Goal: Check status: Check status

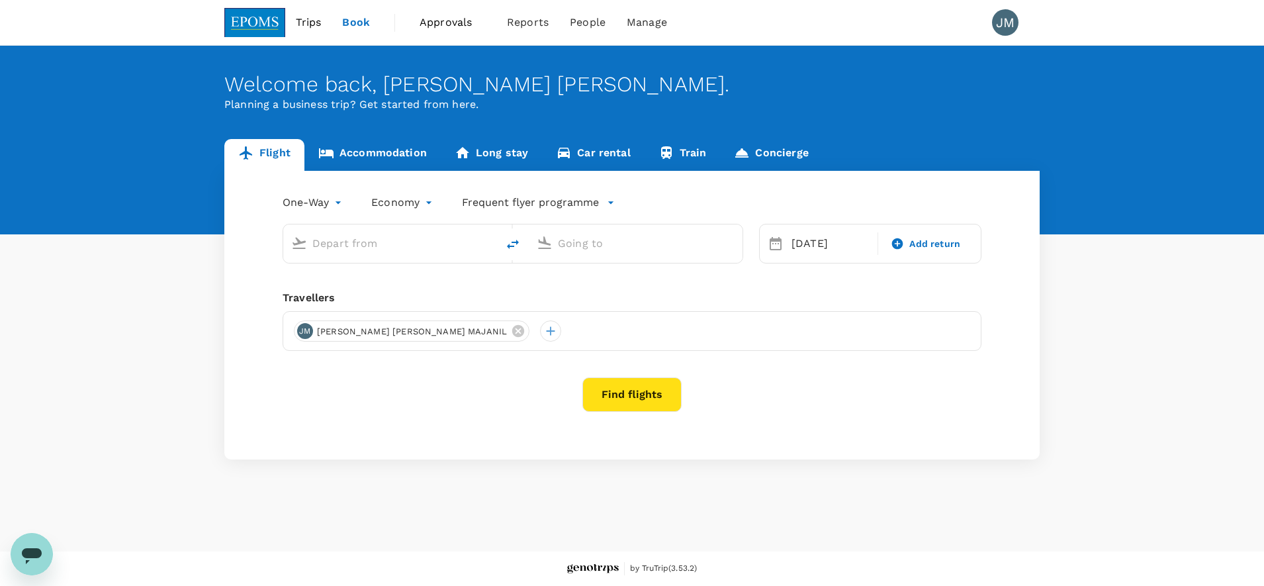
type input "Tawau, Malaysia (any)"
type input "Kota Kinabalu Intl (BKI)"
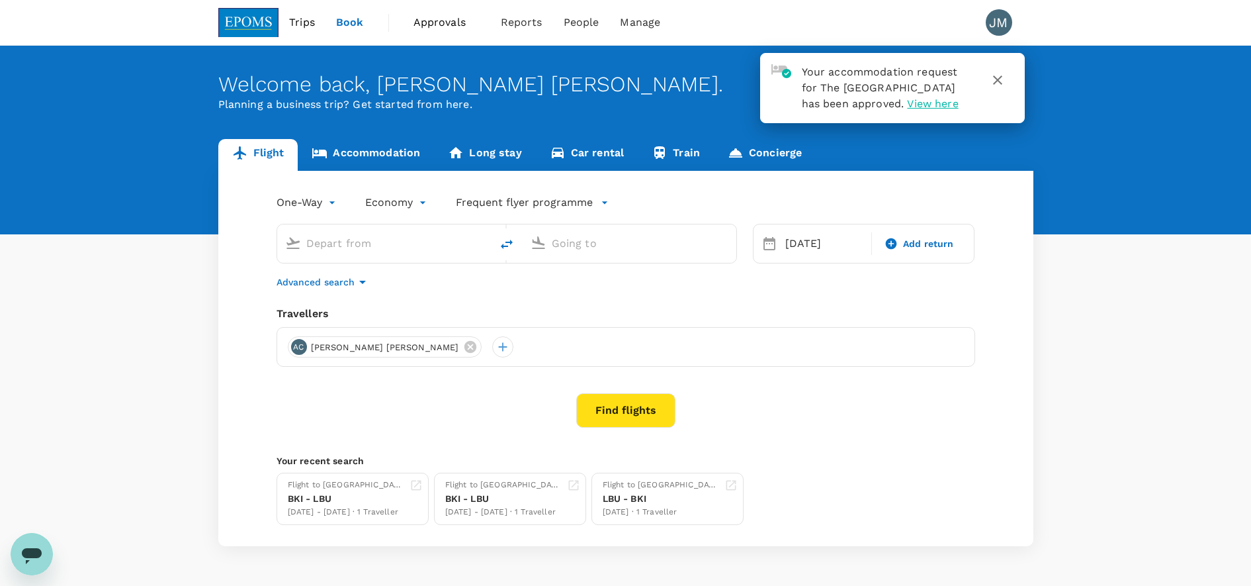
type input "Tawau, Malaysia (any)"
type input "Kota Kinabalu Intl (BKI)"
click at [367, 144] on link "Accommodation" at bounding box center [366, 155] width 136 height 32
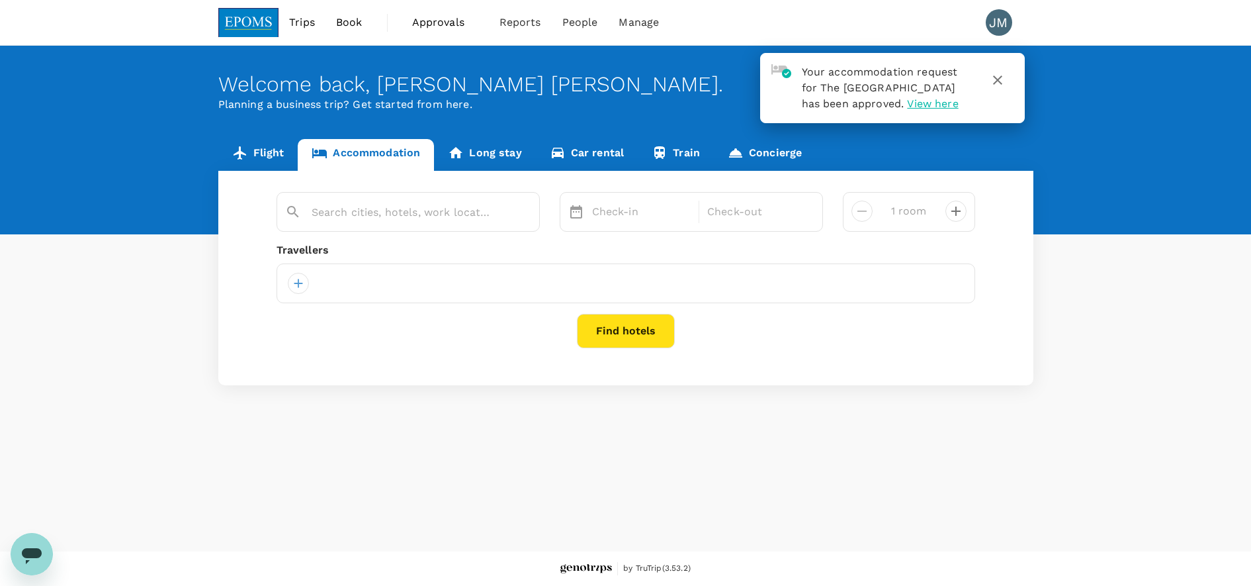
type input "The Zenith Hotel Kuantan"
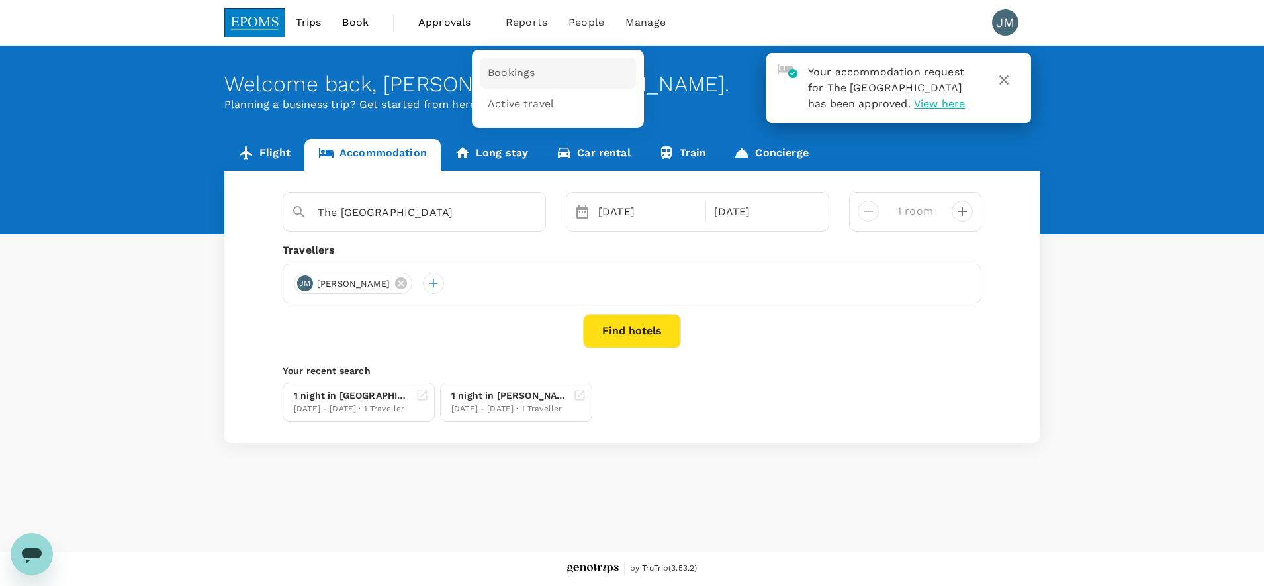
click at [492, 66] on span "Bookings" at bounding box center [511, 73] width 47 height 15
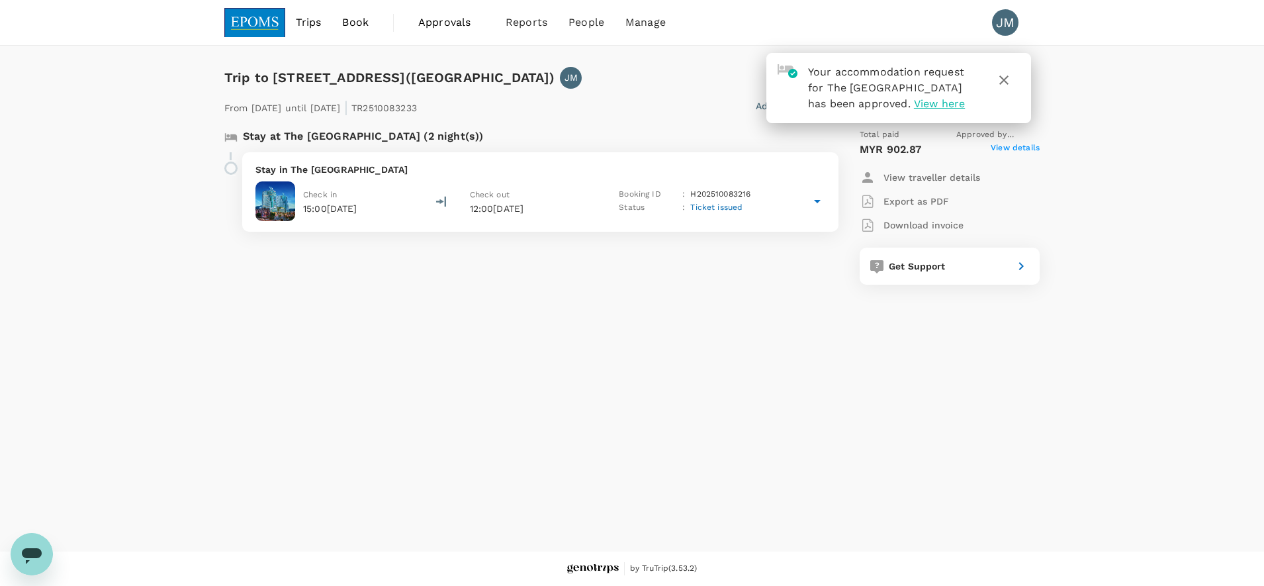
click at [811, 202] on icon at bounding box center [817, 201] width 16 height 16
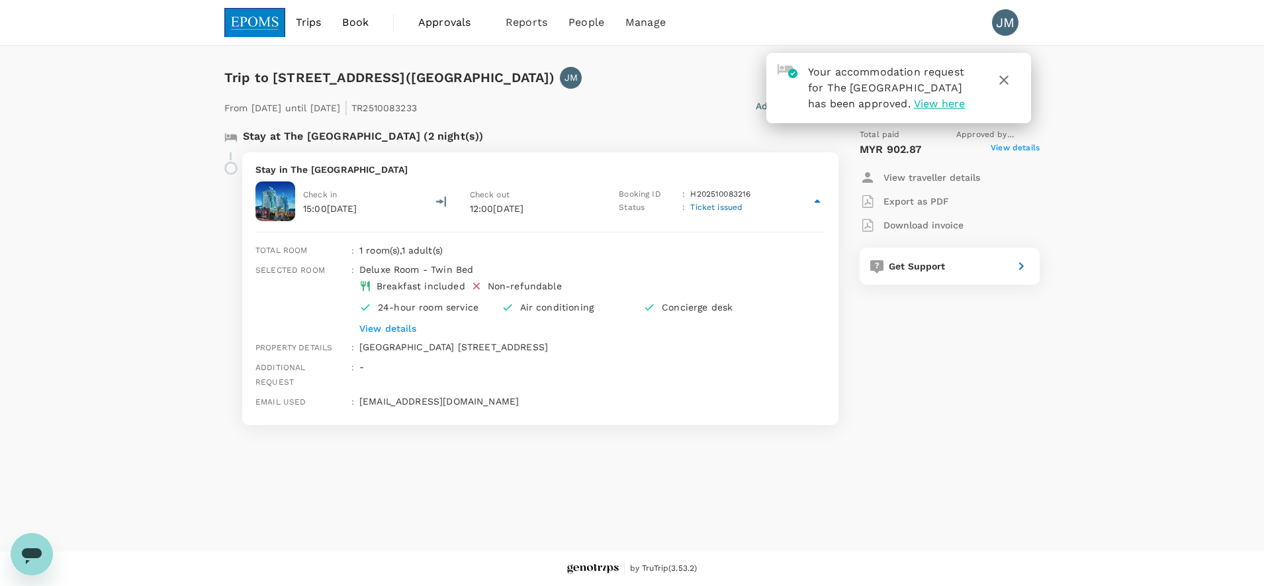
click at [400, 326] on p "View details" at bounding box center [572, 328] width 426 height 13
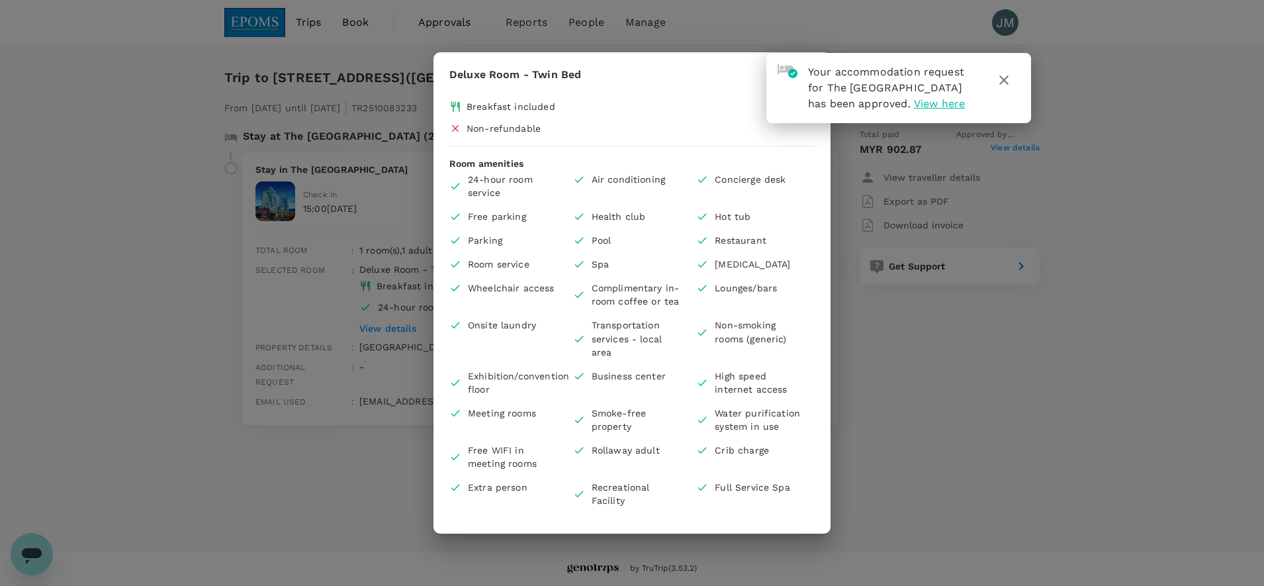
click at [891, 356] on div "Deluxe Room - Twin Bed Breakfast included Non-refundable Room amenities 24-hour…" at bounding box center [632, 293] width 1264 height 586
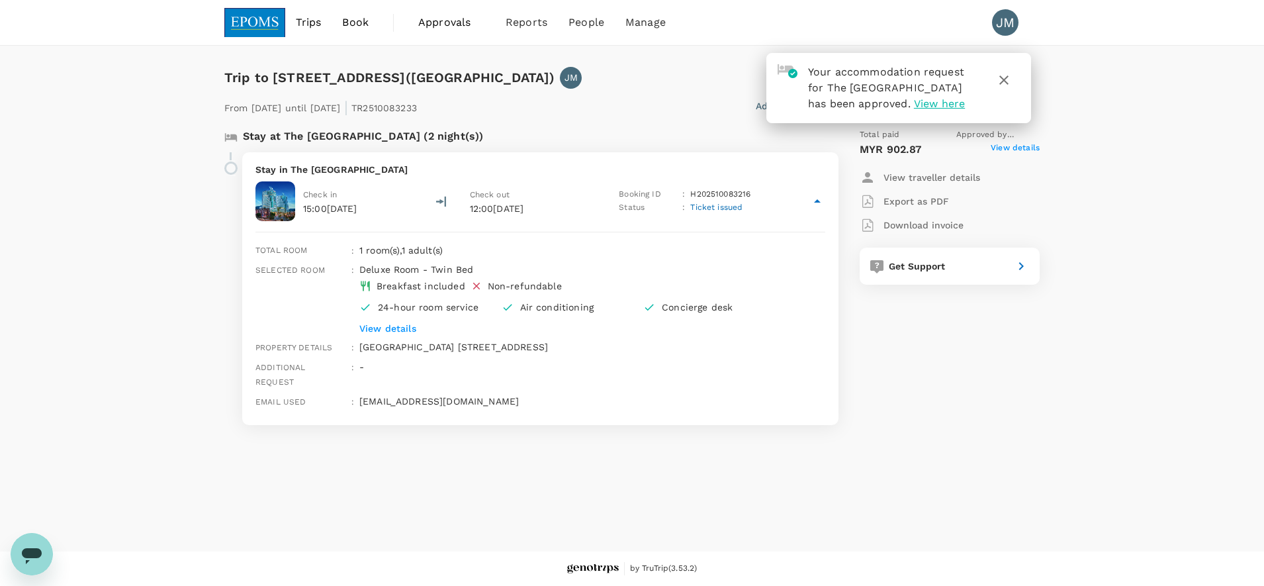
click at [939, 100] on span "View here" at bounding box center [939, 103] width 51 height 13
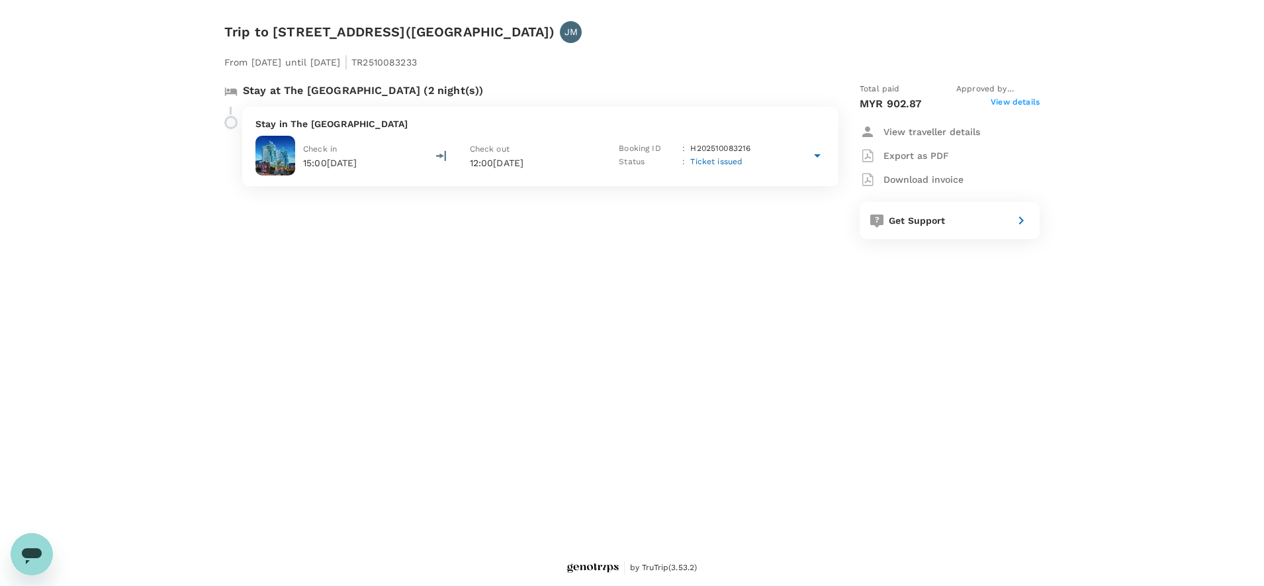
click at [1031, 104] on span "View details" at bounding box center [1014, 104] width 49 height 16
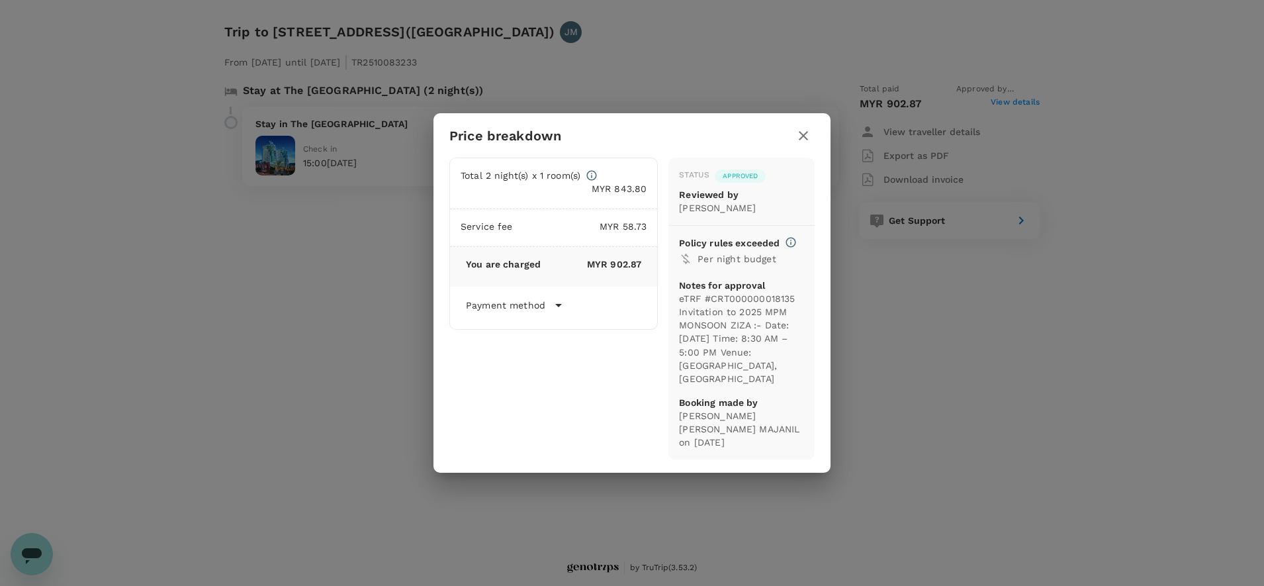
click at [549, 313] on div "Payment method" at bounding box center [553, 305] width 175 height 16
click at [799, 140] on icon "button" at bounding box center [803, 135] width 9 height 9
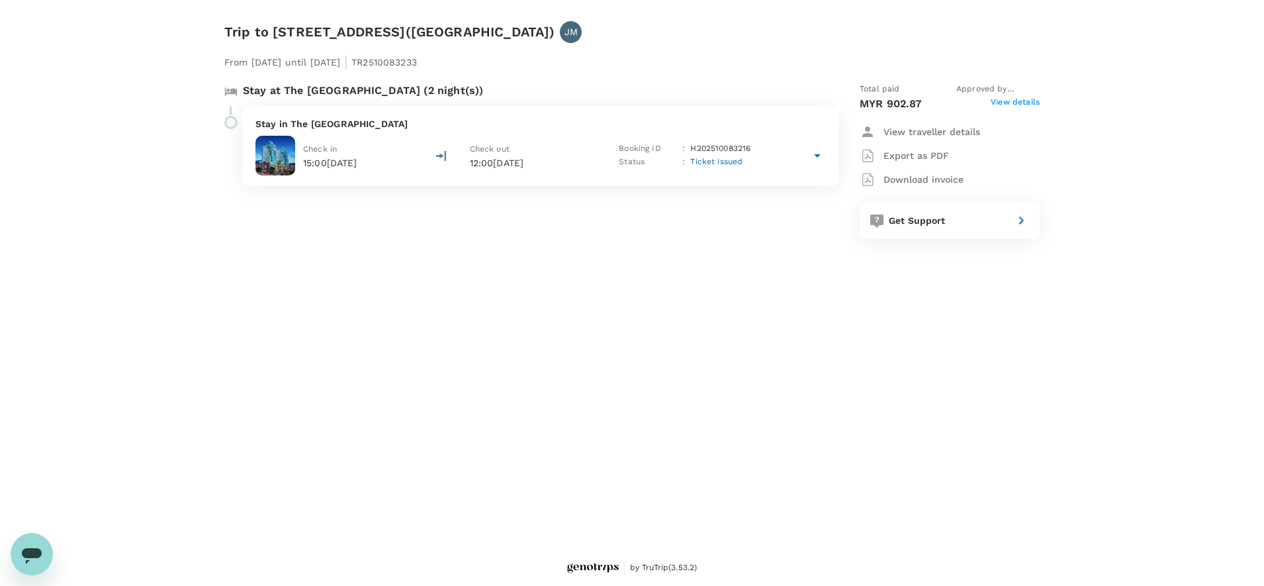
click at [285, 164] on img at bounding box center [275, 156] width 40 height 40
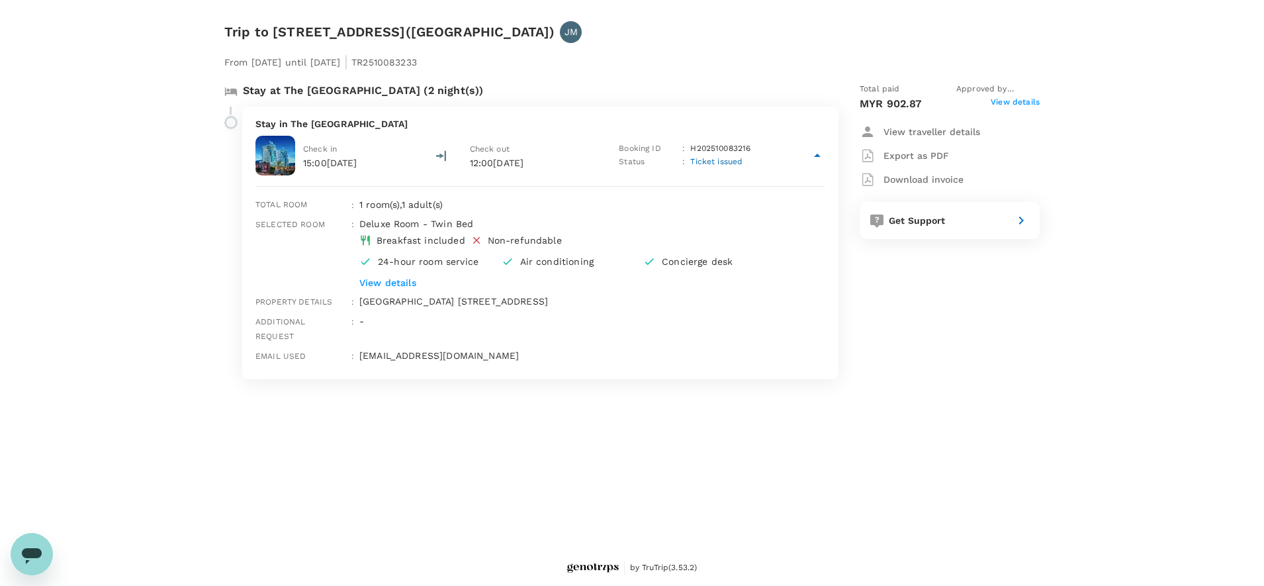
click at [388, 280] on p "View details" at bounding box center [572, 282] width 426 height 13
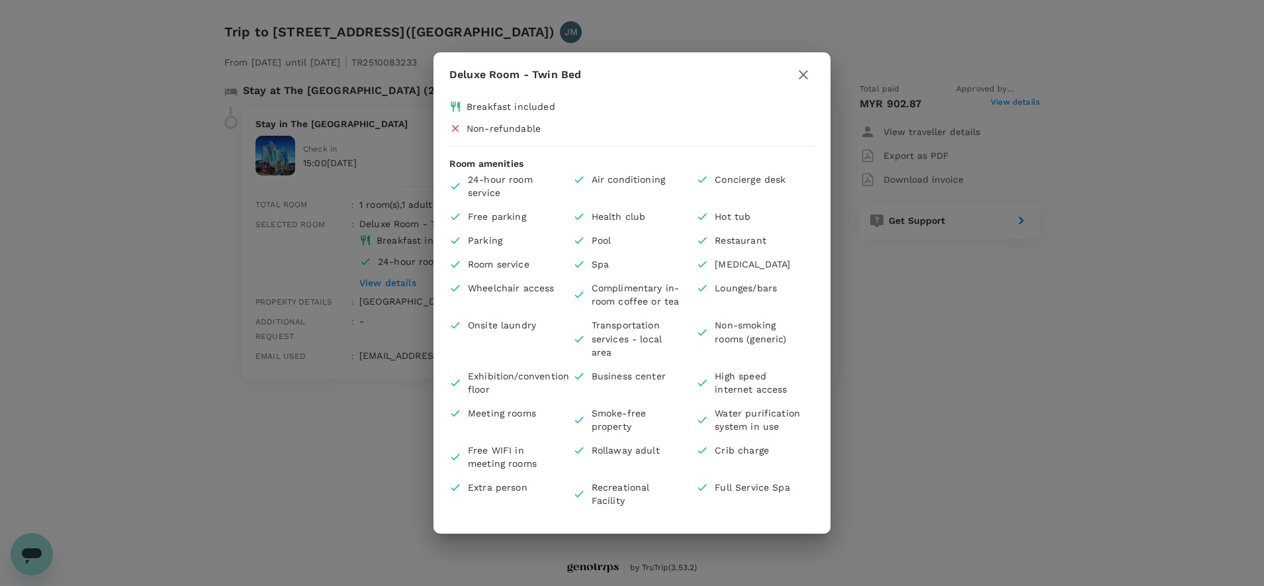
click at [807, 70] on icon "button" at bounding box center [803, 75] width 16 height 16
